Goal: Information Seeking & Learning: Learn about a topic

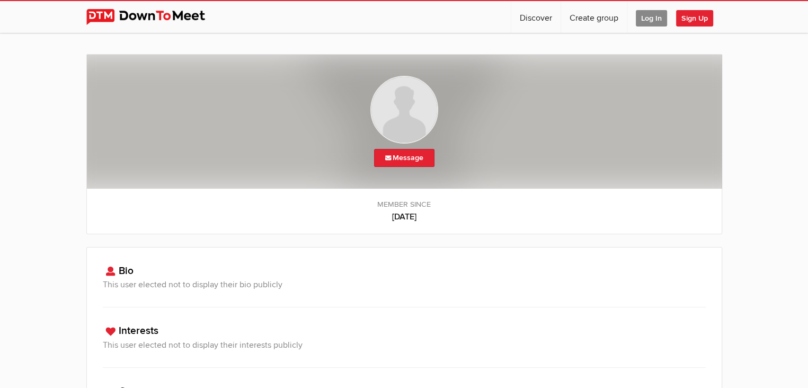
click at [647, 21] on span "Log In" at bounding box center [651, 18] width 31 height 16
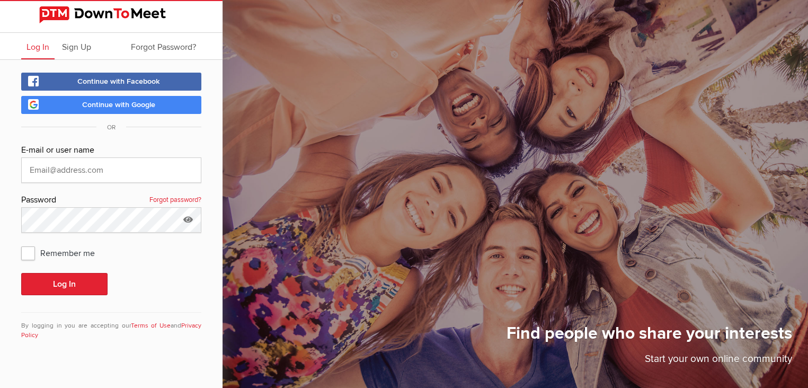
click at [110, 104] on span "Continue with Google" at bounding box center [118, 104] width 73 height 9
click at [64, 10] on img at bounding box center [111, 14] width 144 height 17
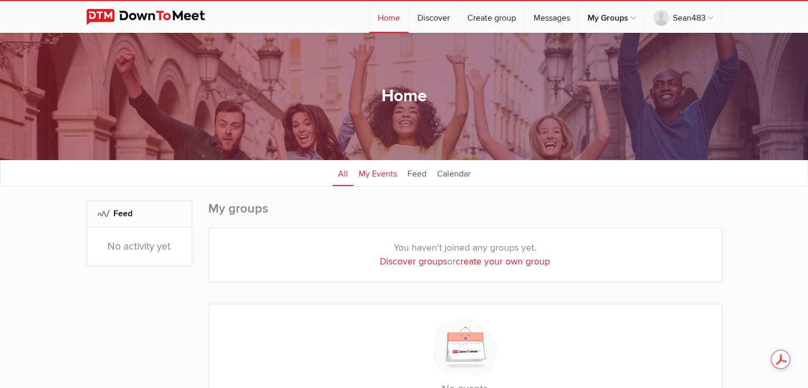
click at [376, 172] on link "My Events" at bounding box center [377, 172] width 49 height 26
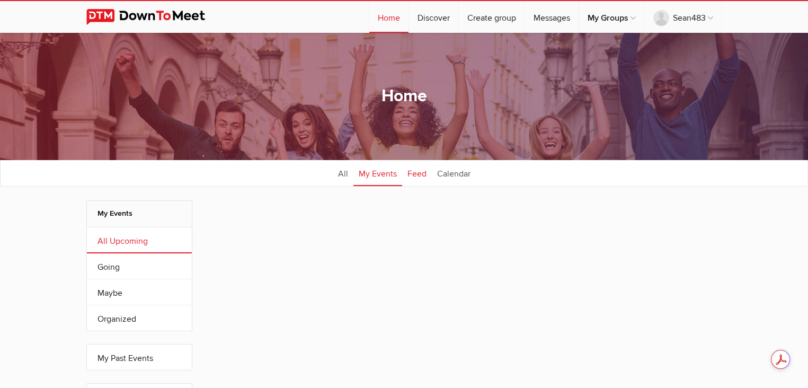
click at [419, 175] on link "Feed" at bounding box center [417, 172] width 30 height 26
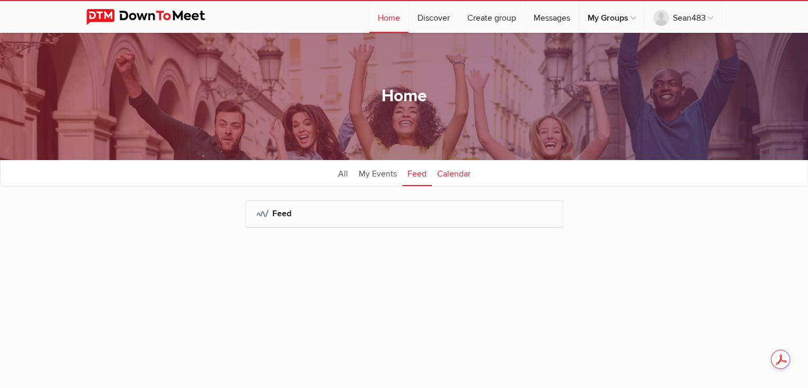
click at [467, 176] on link "Calendar" at bounding box center [454, 172] width 44 height 26
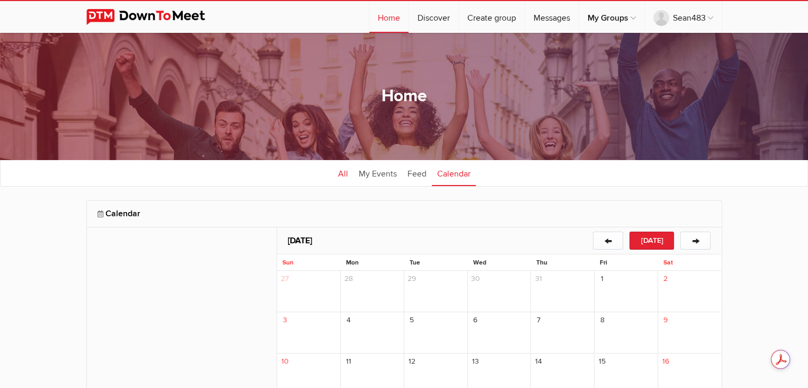
click at [344, 175] on link "All" at bounding box center [343, 172] width 21 height 26
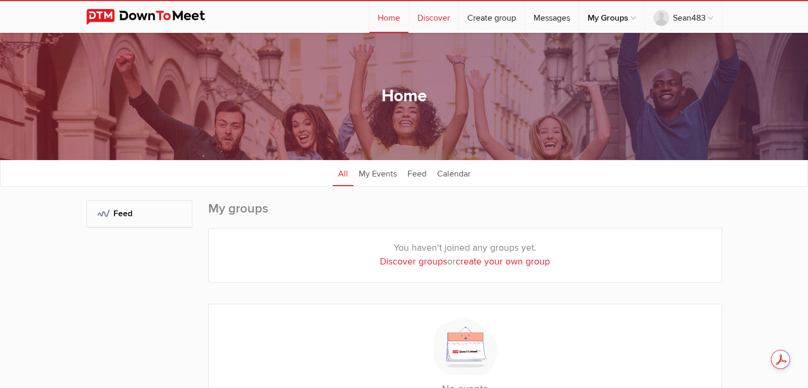
click at [440, 19] on link "Discover" at bounding box center [433, 17] width 49 height 32
select select "null"
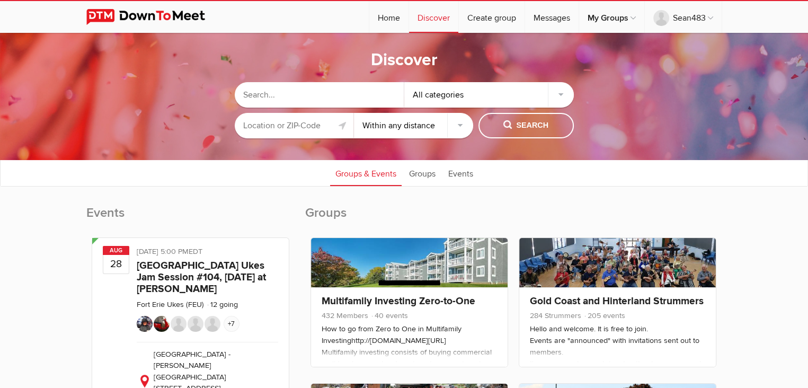
click at [311, 128] on input "text" at bounding box center [294, 125] width 119 height 25
click at [510, 117] on button "Search" at bounding box center [525, 125] width 95 height 25
click at [523, 126] on span "Search" at bounding box center [525, 126] width 45 height 12
click at [521, 121] on span "Search" at bounding box center [525, 126] width 45 height 12
click at [540, 98] on div "All categories" at bounding box center [488, 94] width 169 height 25
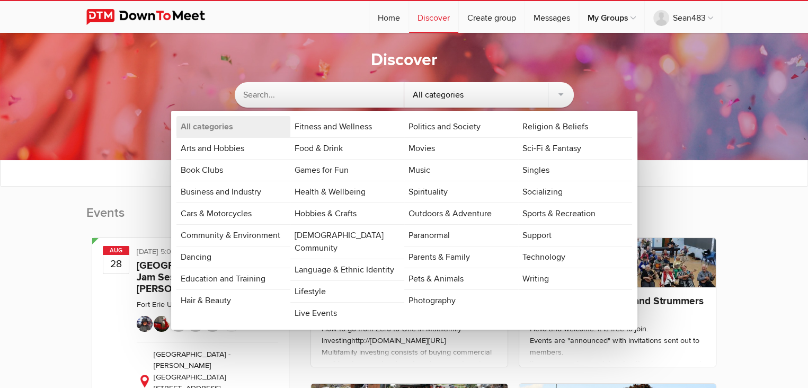
click at [549, 209] on link "Sports & Recreation" at bounding box center [575, 213] width 114 height 21
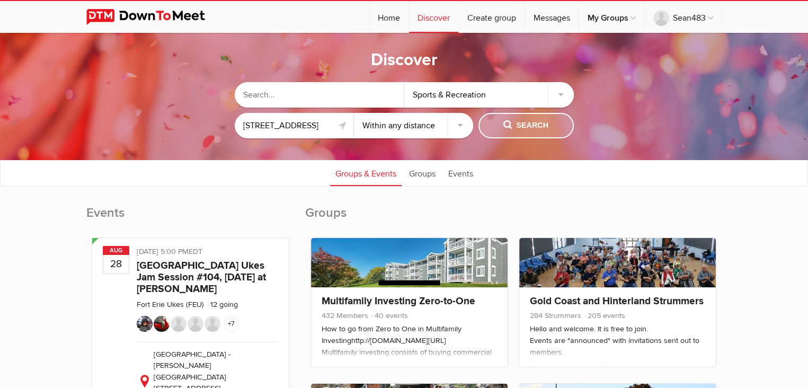
click at [544, 124] on span "Search" at bounding box center [525, 126] width 45 height 12
click at [322, 97] on input "text" at bounding box center [319, 94] width 169 height 25
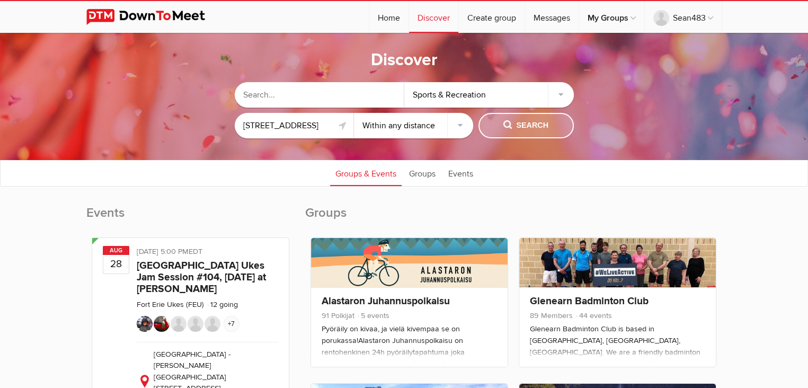
click at [525, 128] on span "Search" at bounding box center [525, 126] width 45 height 12
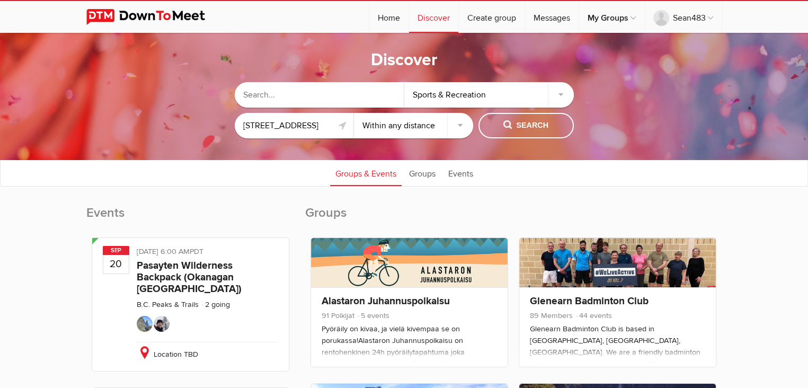
click at [289, 128] on input "[STREET_ADDRESS]" at bounding box center [294, 125] width 119 height 25
click at [325, 87] on input "text" at bounding box center [319, 94] width 169 height 25
click at [329, 120] on input "[STREET_ADDRESS]" at bounding box center [294, 125] width 119 height 25
click at [338, 121] on link at bounding box center [342, 125] width 13 height 13
click at [341, 128] on link at bounding box center [342, 125] width 13 height 13
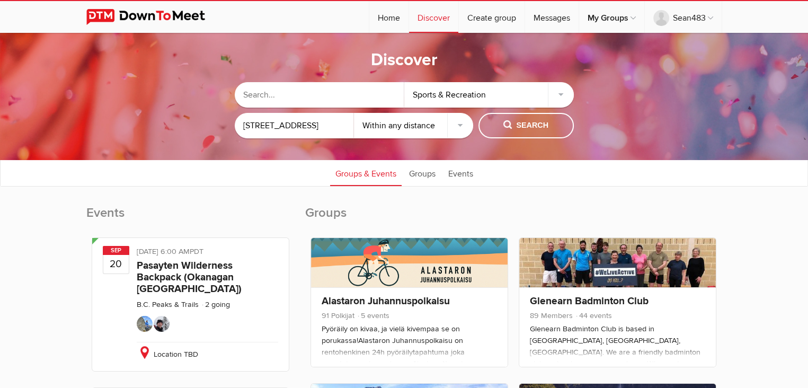
click at [341, 128] on link at bounding box center [342, 125] width 13 height 13
click at [543, 124] on span "Search" at bounding box center [525, 126] width 45 height 12
drag, startPoint x: 244, startPoint y: 126, endPoint x: 429, endPoint y: 130, distance: 185.4
click at [429, 130] on div "[STREET_ADDRESS] Within 10 miles Within 25 miles Within 50 miles Within 100 mil…" at bounding box center [404, 125] width 339 height 25
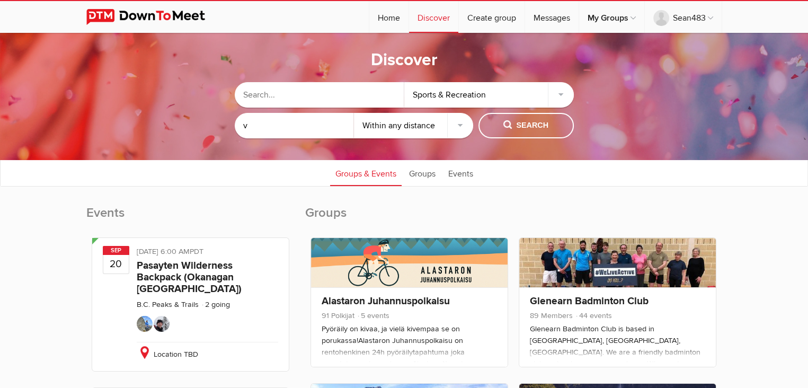
scroll to position [0, 0]
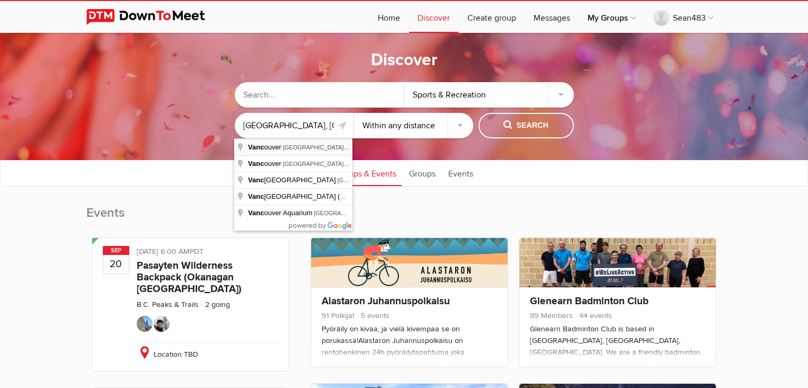
type input "[GEOGRAPHIC_DATA], [GEOGRAPHIC_DATA], [GEOGRAPHIC_DATA]"
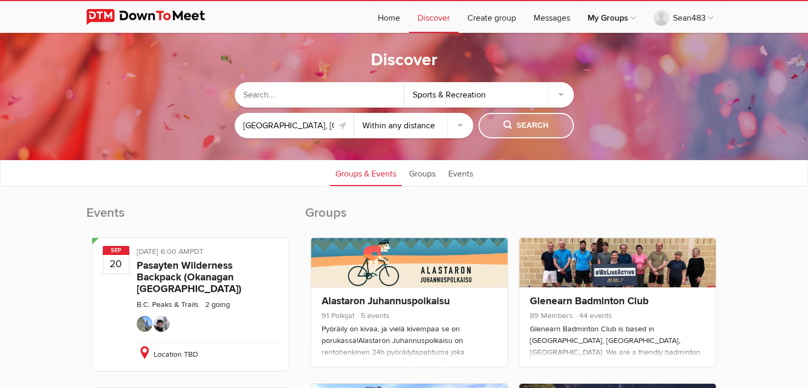
click at [555, 129] on button "Search" at bounding box center [525, 125] width 95 height 25
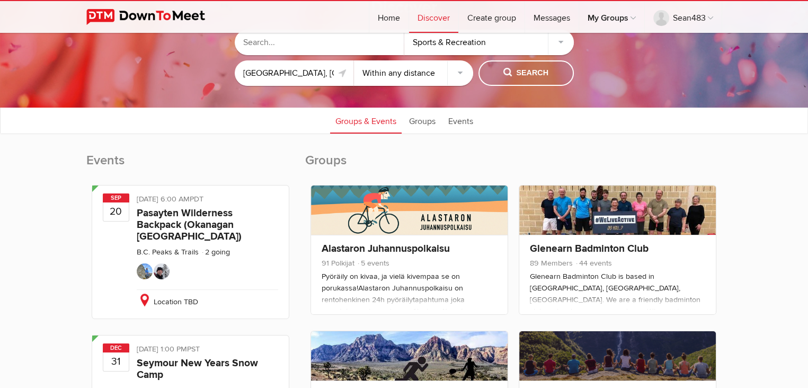
scroll to position [53, 0]
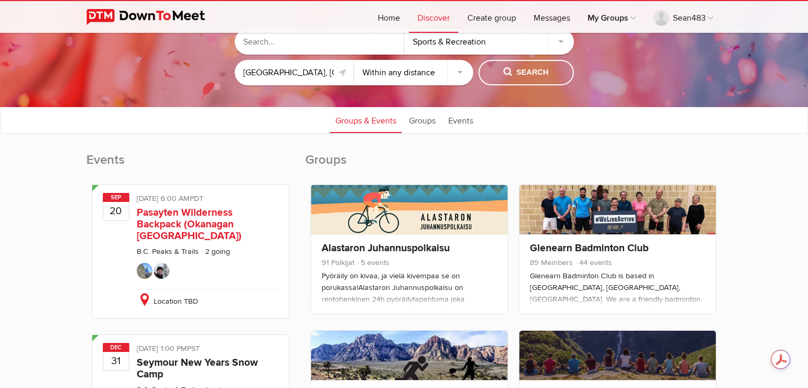
click at [177, 227] on link "Pasayten Wilderness Backpack (Okanagan [GEOGRAPHIC_DATA])" at bounding box center [189, 224] width 105 height 36
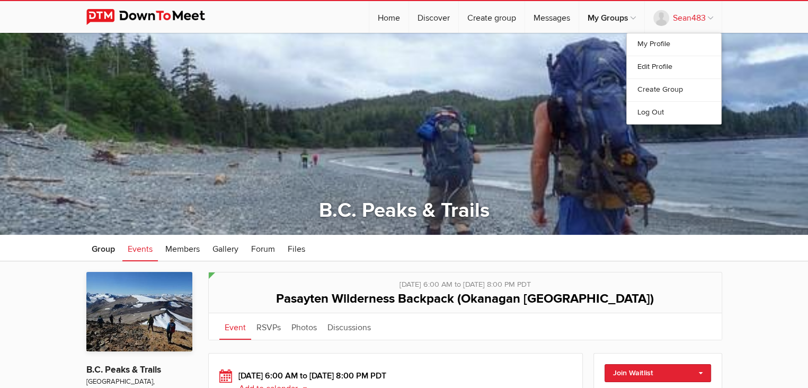
click at [693, 18] on link "Sean483" at bounding box center [683, 17] width 77 height 32
click at [665, 42] on link "My Profile" at bounding box center [674, 44] width 94 height 22
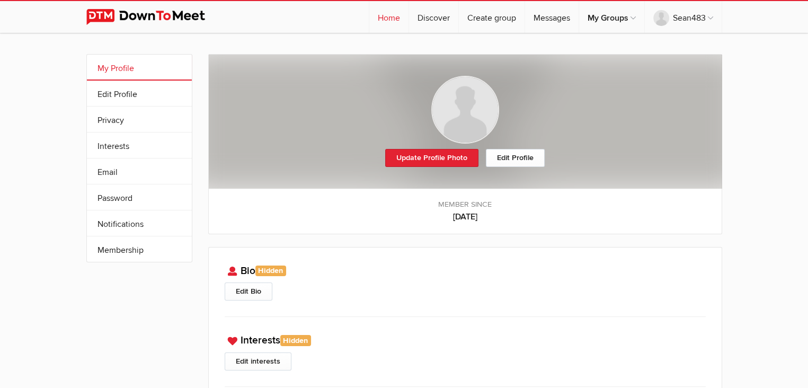
click at [383, 17] on link "Home" at bounding box center [388, 17] width 39 height 32
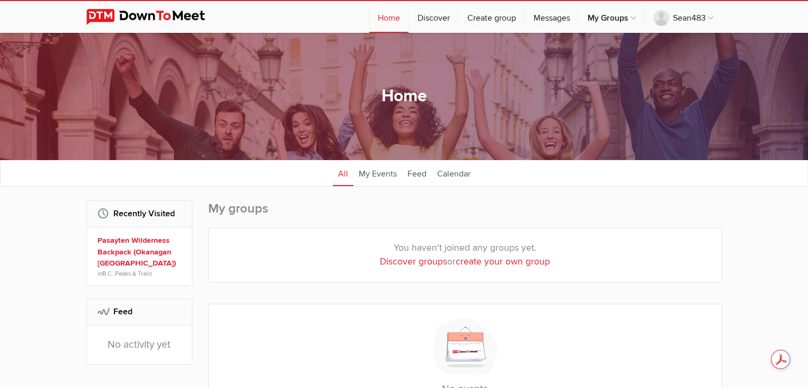
click at [176, 15] on img at bounding box center [153, 17] width 135 height 16
click at [106, 13] on img at bounding box center [153, 17] width 135 height 16
click at [131, 13] on img at bounding box center [153, 17] width 135 height 16
click at [94, 13] on img at bounding box center [153, 17] width 135 height 16
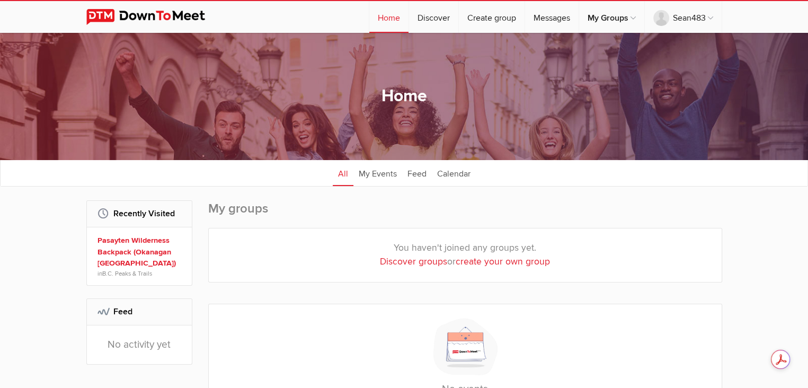
click at [94, 13] on img at bounding box center [153, 17] width 135 height 16
click at [187, 14] on img at bounding box center [153, 17] width 135 height 16
